Goal: Task Accomplishment & Management: Use online tool/utility

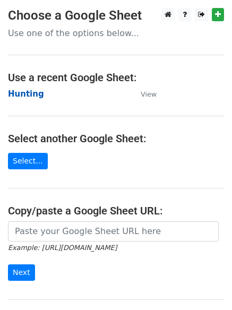
click at [21, 89] on strong "Hunting" at bounding box center [26, 94] width 36 height 10
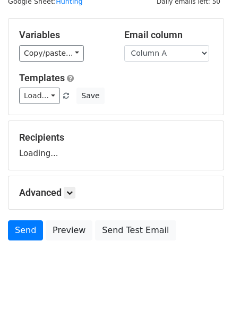
scroll to position [60, 0]
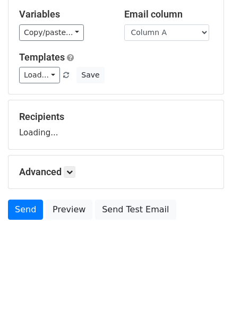
click at [75, 165] on div "Advanced Tracking Track Opens UTM Codes Track Clicks Filters Only include sprea…" at bounding box center [116, 172] width 215 height 33
click at [72, 171] on icon at bounding box center [69, 172] width 6 height 6
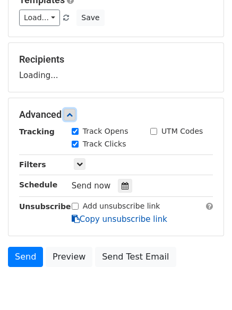
scroll to position [164, 0]
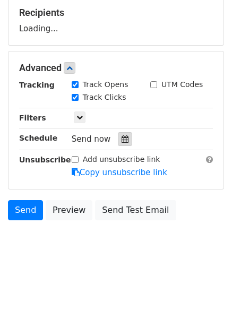
click at [122, 133] on div at bounding box center [125, 139] width 14 height 14
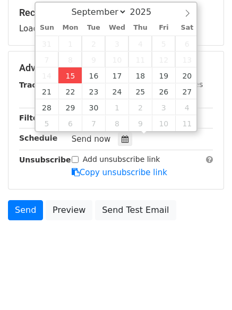
type input "2025-09-15 12:00"
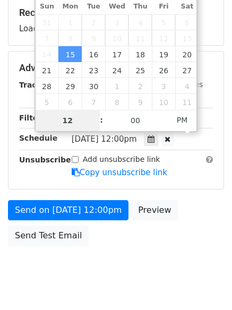
type input "4"
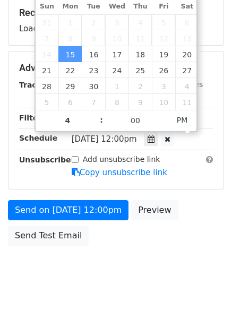
type input "2025-09-15 16:00"
click at [124, 282] on body "New Campaign Daily emails left: 50 Google Sheet: Hunting Variables Copy/paste..…" at bounding box center [116, 69] width 232 height 450
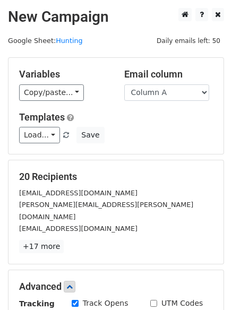
scroll to position [232, 0]
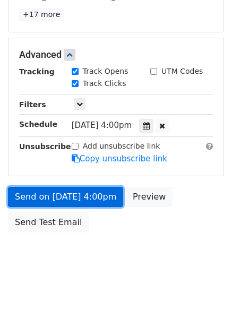
click at [94, 187] on link "Send on Sep 15 at 4:00pm" at bounding box center [65, 197] width 115 height 20
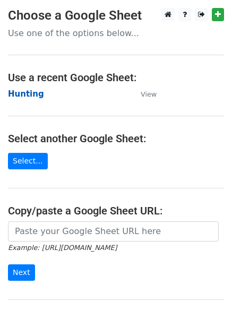
click at [22, 90] on strong "Hunting" at bounding box center [26, 94] width 36 height 10
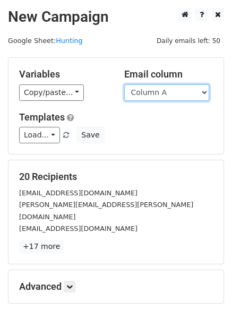
click at [156, 88] on select "Column A Column B Column C Column D Column E Column F" at bounding box center [166, 93] width 85 height 16
select select "Column B"
click at [124, 85] on select "Column A Column B Column C Column D Column E Column F" at bounding box center [166, 93] width 85 height 16
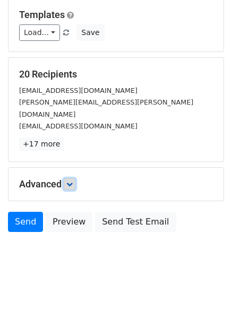
click at [70, 181] on icon at bounding box center [69, 184] width 6 height 6
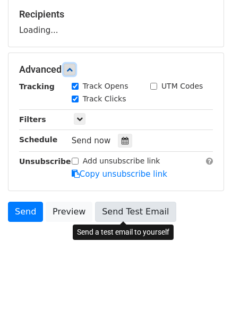
scroll to position [163, 0]
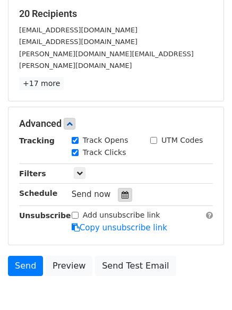
click at [122, 191] on icon at bounding box center [125, 194] width 7 height 7
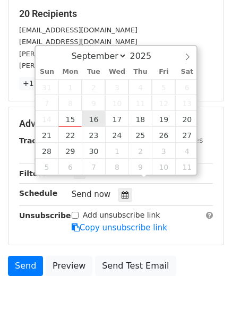
type input "2025-09-16 12:00"
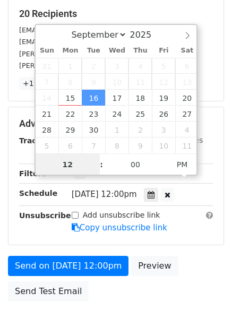
scroll to position [1, 0]
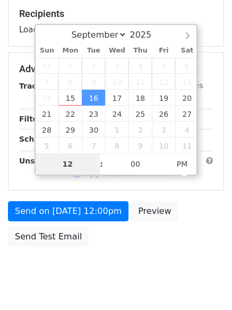
type input "5"
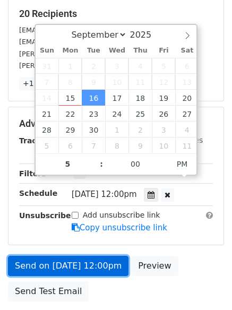
type input "2025-09-16 17:00"
click at [73, 256] on link "Send on Sep 16 at 12:00pm" at bounding box center [68, 266] width 121 height 20
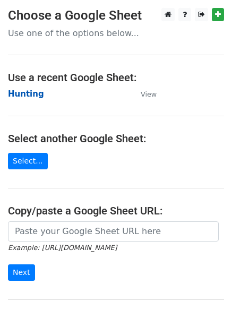
click at [24, 97] on strong "Hunting" at bounding box center [26, 94] width 36 height 10
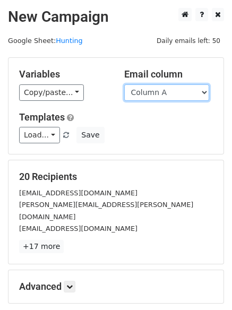
drag, startPoint x: 0, startPoint y: 0, endPoint x: 156, endPoint y: 96, distance: 182.8
click at [156, 96] on select "Column A Column B Column C Column D Column E Column F" at bounding box center [166, 93] width 85 height 16
select select "Column C"
click at [124, 85] on select "Column A Column B Column C Column D Column E Column F" at bounding box center [166, 93] width 85 height 16
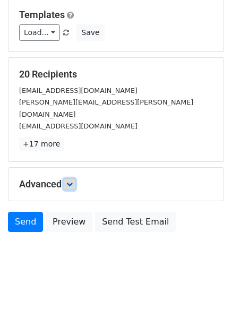
click at [75, 179] on link at bounding box center [70, 185] width 12 height 12
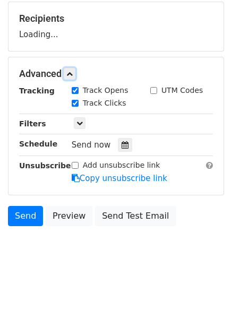
scroll to position [159, 0]
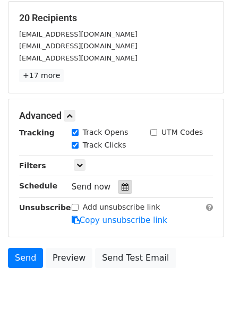
click at [122, 186] on icon at bounding box center [125, 186] width 7 height 7
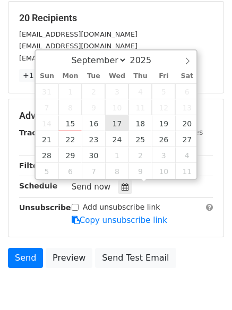
type input "2025-09-17 12:00"
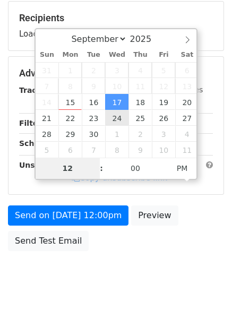
type input "6"
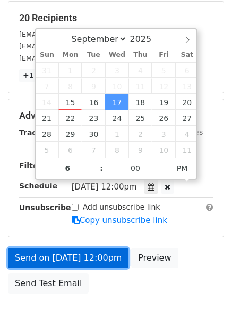
type input "2025-09-17 18:00"
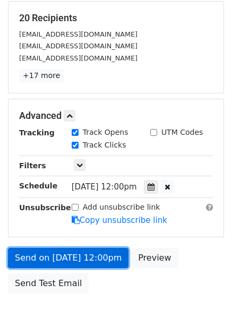
click at [68, 255] on link "Send on Sep 17 at 12:00pm" at bounding box center [68, 258] width 121 height 20
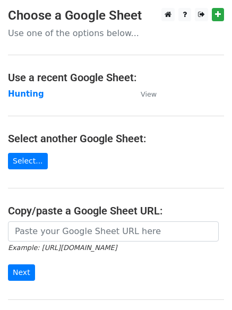
click at [20, 81] on h4 "Use a recent Google Sheet:" at bounding box center [116, 77] width 216 height 13
click at [21, 95] on strong "Hunting" at bounding box center [26, 94] width 36 height 10
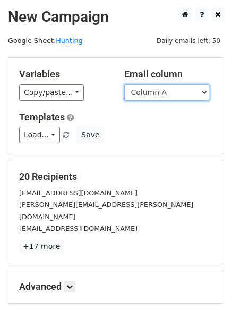
click at [158, 94] on select "Column A Column B Column C Column D Column E Column F" at bounding box center [166, 93] width 85 height 16
select select "Column D"
click at [124, 85] on select "Column A Column B Column C Column D Column E Column F" at bounding box center [166, 93] width 85 height 16
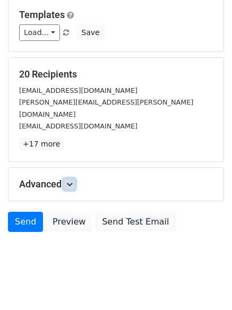
click at [68, 179] on link at bounding box center [70, 185] width 12 height 12
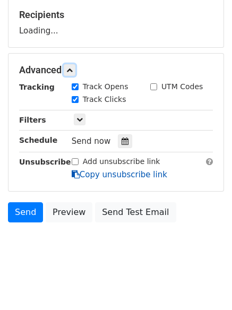
scroll to position [163, 0]
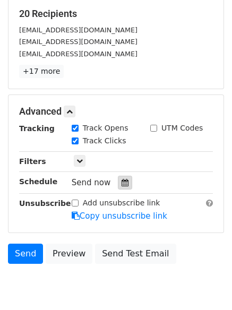
click at [122, 180] on icon at bounding box center [125, 182] width 7 height 7
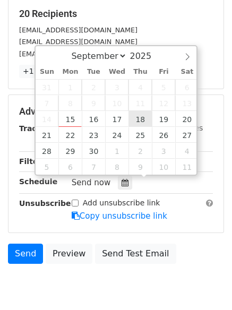
type input "[DATE] 12:00"
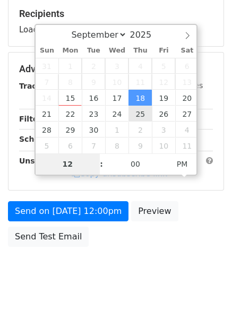
type input "7"
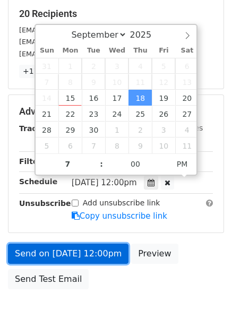
type input "[DATE] 19:00"
click at [70, 246] on link "Send on [DATE] 12:00pm" at bounding box center [68, 254] width 121 height 20
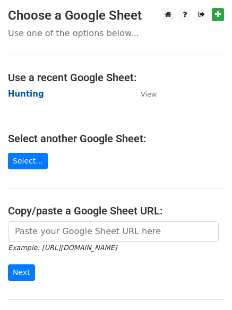
click at [25, 95] on strong "Hunting" at bounding box center [26, 94] width 36 height 10
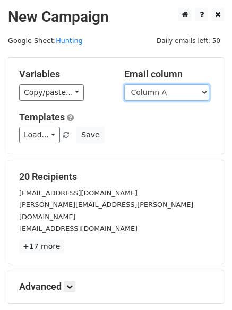
click at [158, 97] on select "Column A Column B Column C Column D Column E Column F" at bounding box center [166, 93] width 85 height 16
select select "Column E"
click at [124, 85] on select "Column A Column B Column C Column D Column E Column F" at bounding box center [166, 93] width 85 height 16
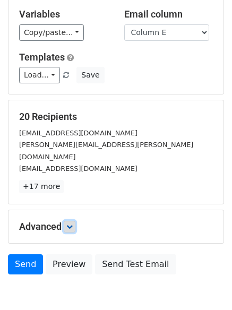
click at [70, 224] on icon at bounding box center [69, 227] width 6 height 6
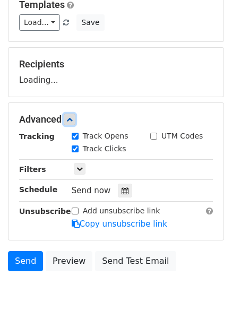
scroll to position [160, 0]
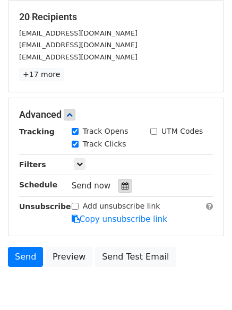
click at [124, 186] on div at bounding box center [125, 186] width 14 height 14
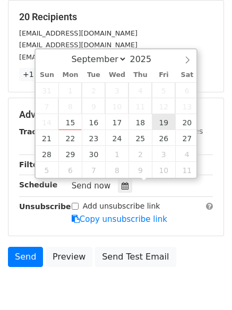
type input "2025-09-19 12:00"
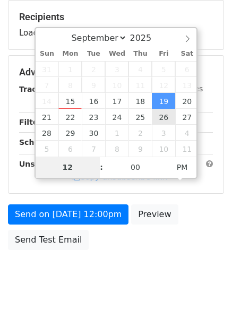
type input "8"
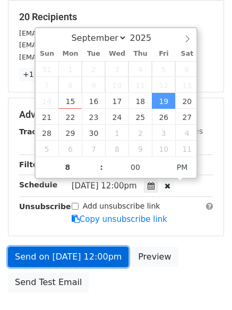
type input "2025-09-19 20:00"
click at [69, 256] on link "Send on Sep 19 at 12:00pm" at bounding box center [68, 257] width 121 height 20
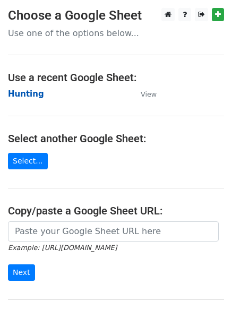
click at [13, 94] on strong "Hunting" at bounding box center [26, 94] width 36 height 10
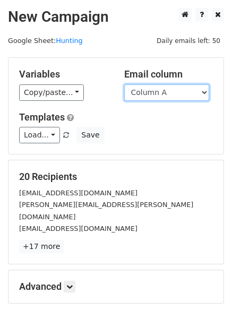
click at [161, 96] on select "Column A Column B Column C Column D Column E Column F" at bounding box center [166, 93] width 85 height 16
select select "Column F"
click at [124, 85] on select "Column A Column B Column C Column D Column E Column F" at bounding box center [166, 93] width 85 height 16
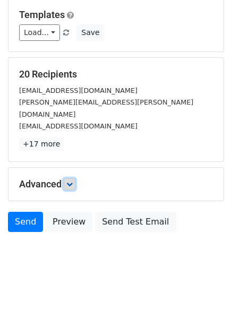
click at [69, 181] on icon at bounding box center [69, 184] width 6 height 6
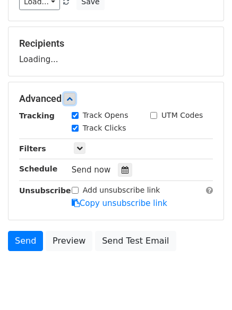
scroll to position [164, 0]
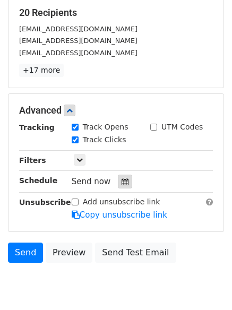
click at [126, 179] on div at bounding box center [125, 182] width 14 height 14
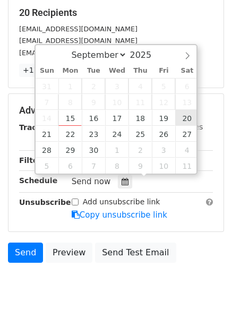
type input "[DATE] 12:00"
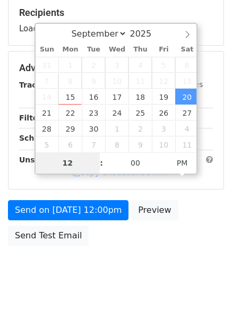
type input "9"
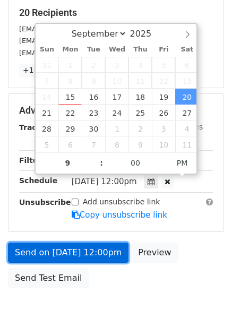
type input "[DATE] 21:00"
click at [79, 251] on link "Send on [DATE] 12:00pm" at bounding box center [68, 253] width 121 height 20
